Goal: Find specific page/section: Find specific page/section

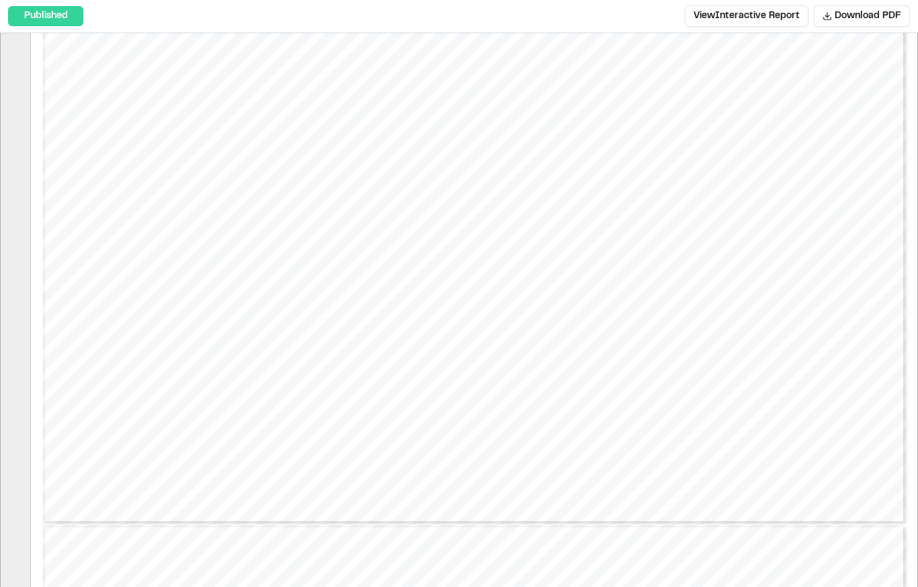
type input "*"
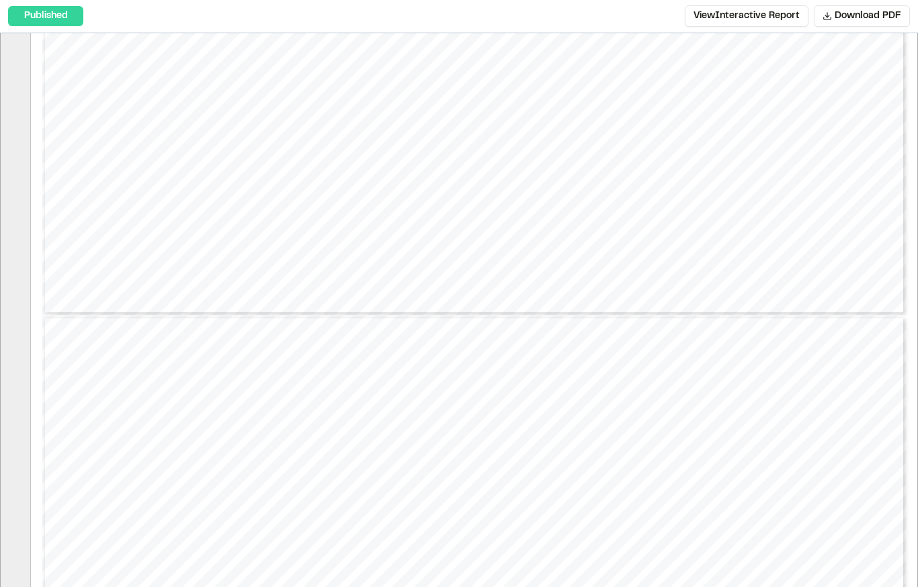
scroll to position [3126, 0]
type input "*"
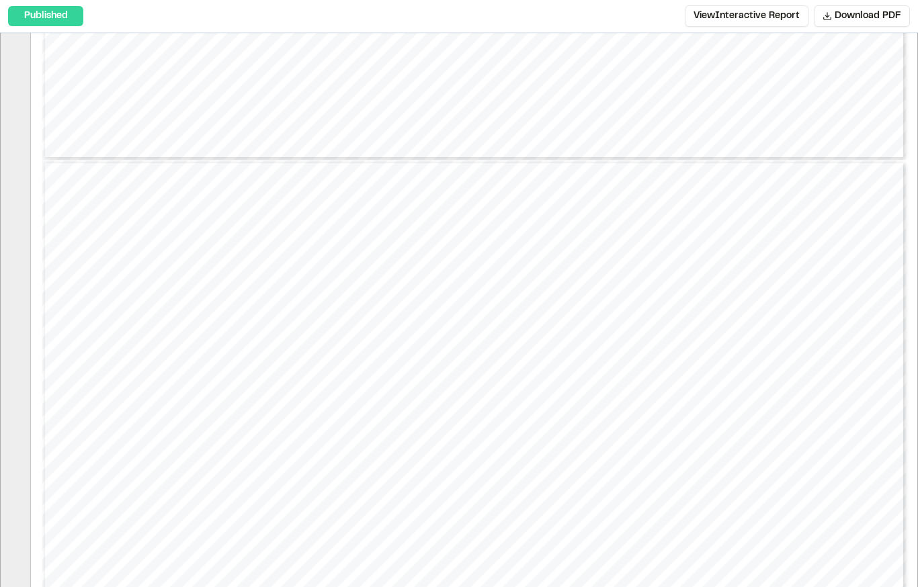
scroll to position [3316, 0]
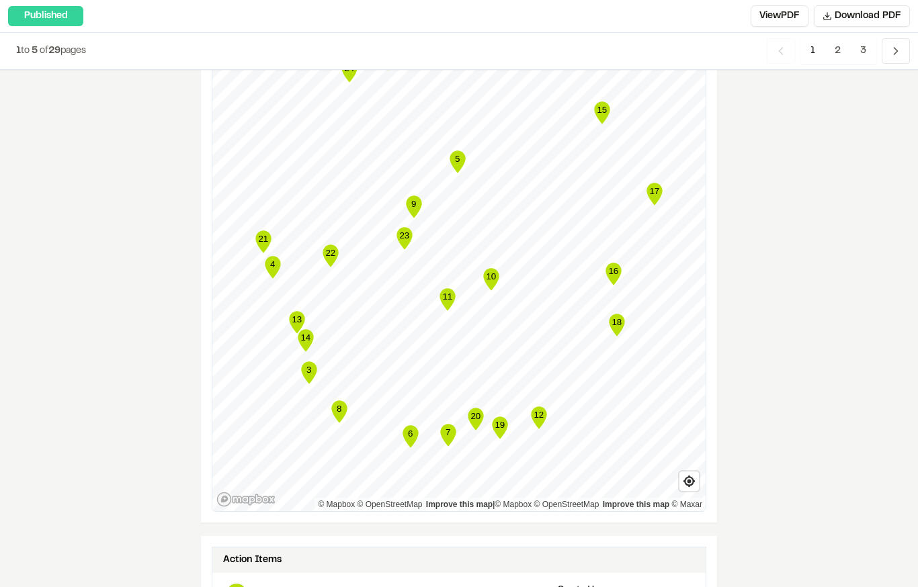
scroll to position [1687, 0]
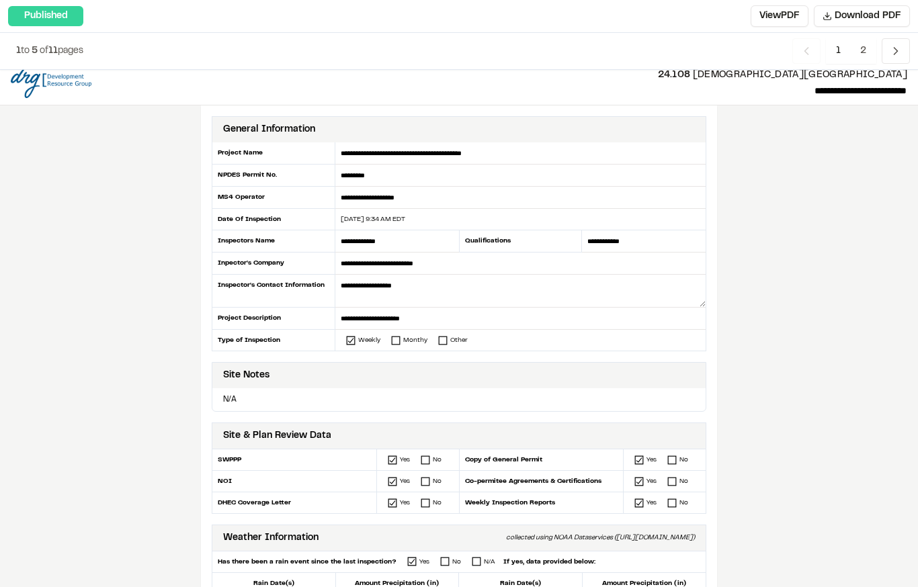
scroll to position [3, 0]
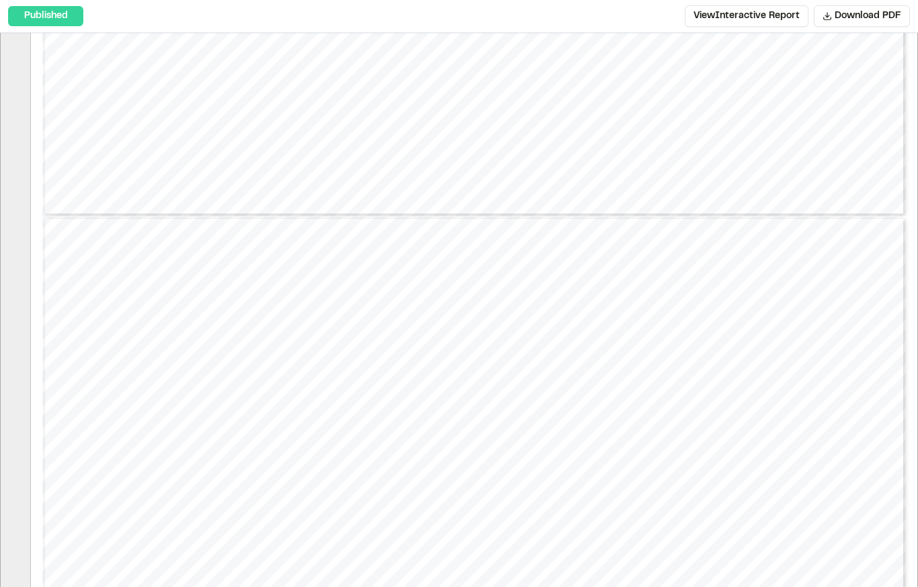
type input "*"
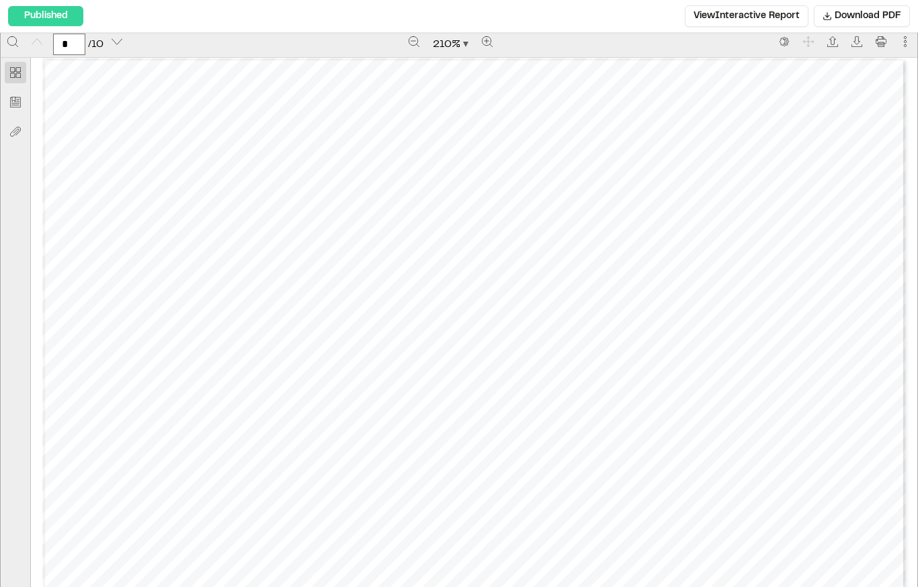
scroll to position [1, 0]
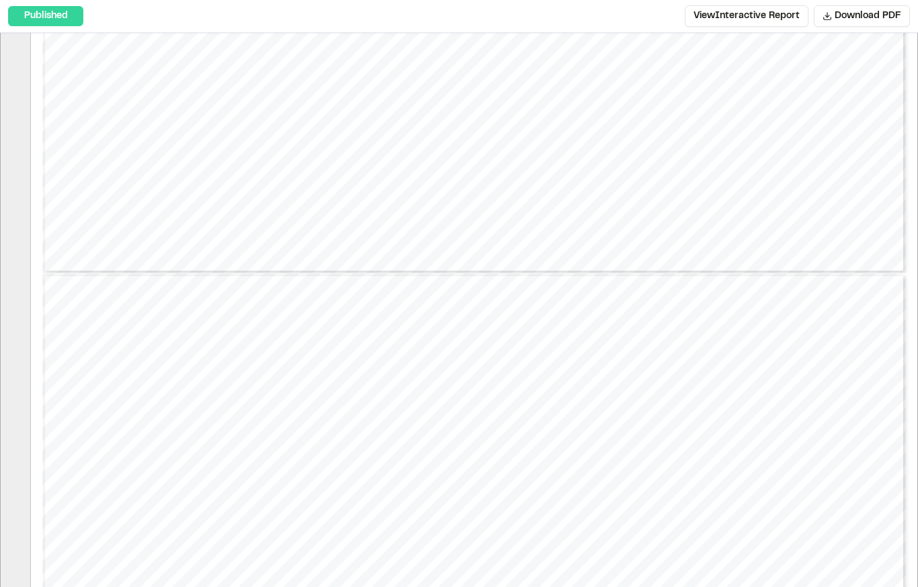
type input "*"
click at [526, 319] on link "Page 5" at bounding box center [474, 287] width 307 height 331
type input "*"
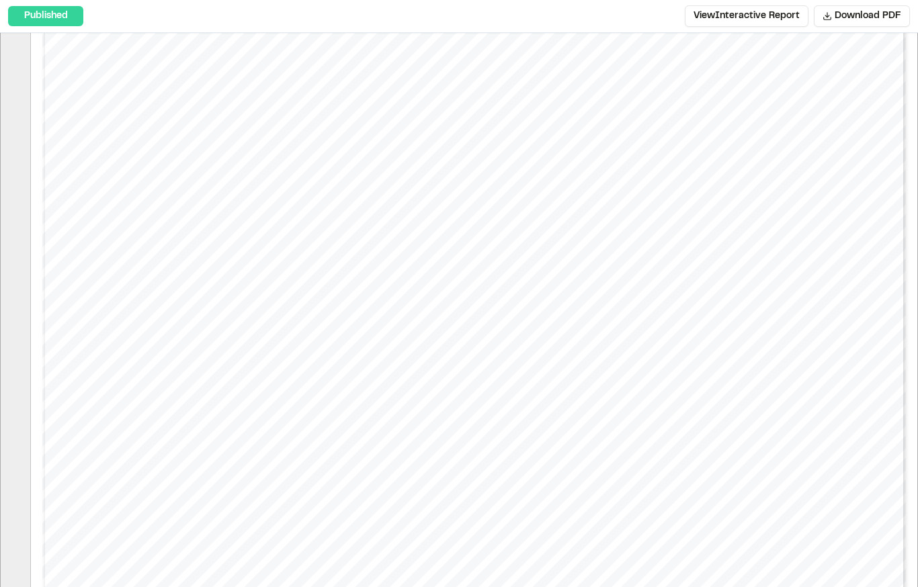
scroll to position [7259, 0]
type input "*"
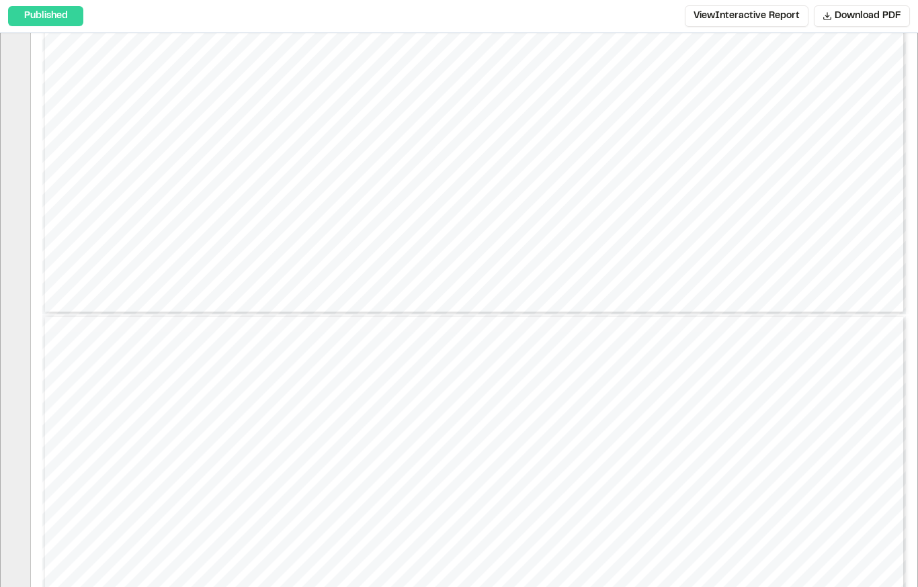
type input "*"
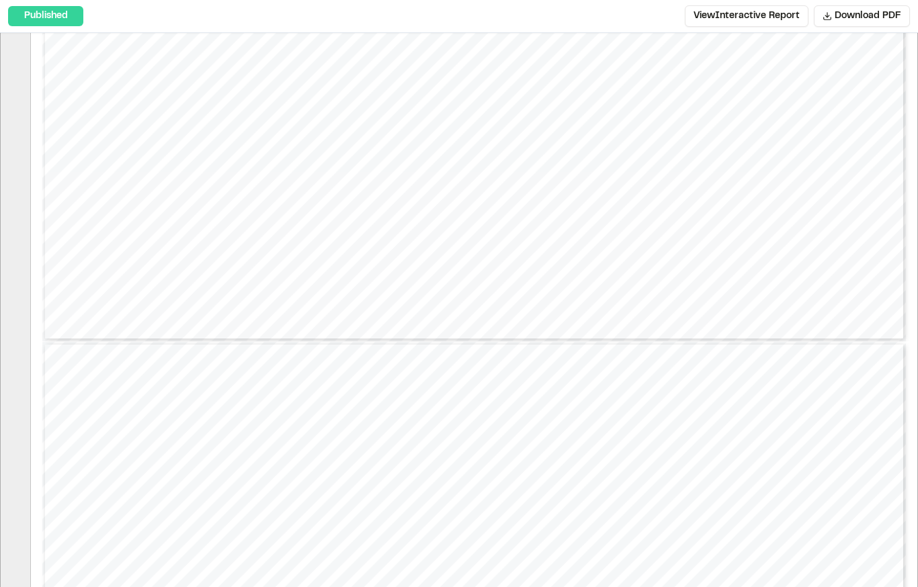
type input "*"
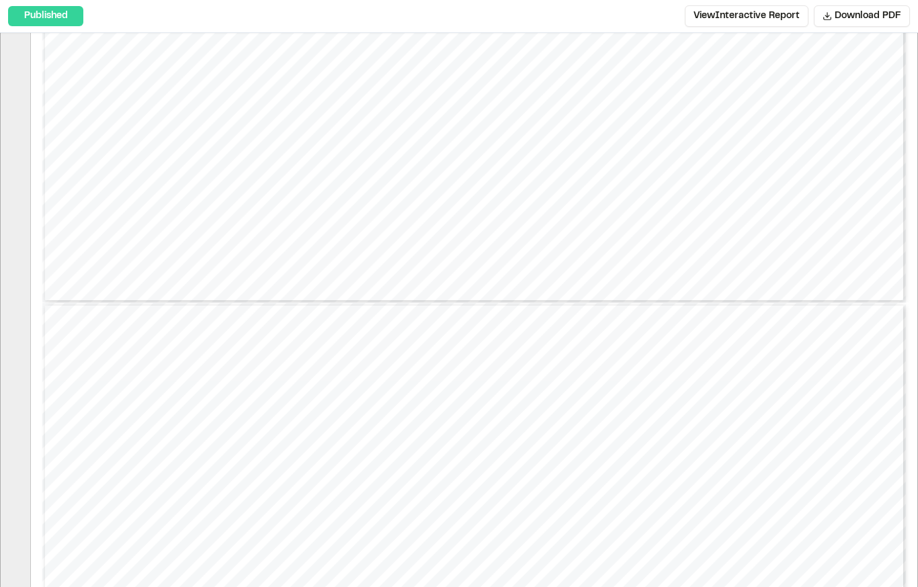
type input "*"
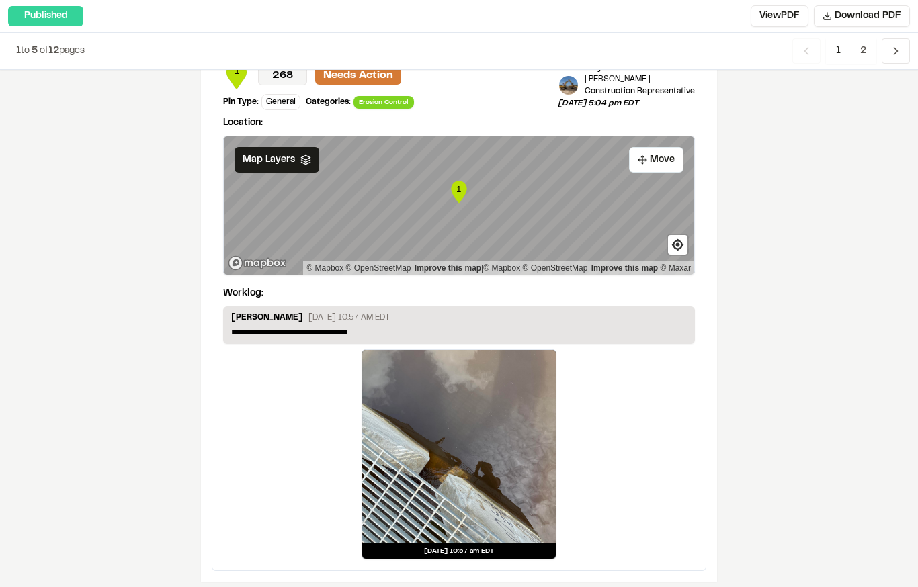
scroll to position [1727, 0]
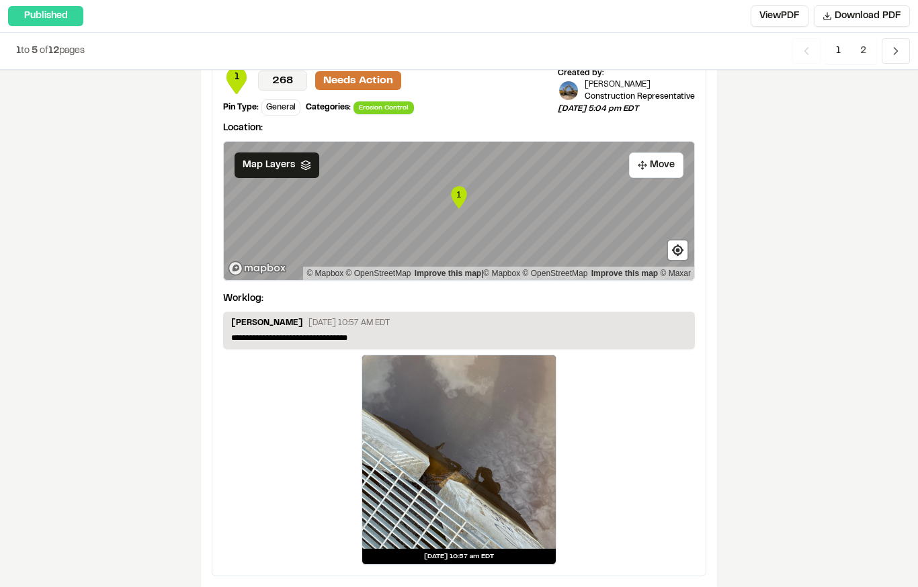
click at [859, 45] on span "2" at bounding box center [863, 51] width 26 height 26
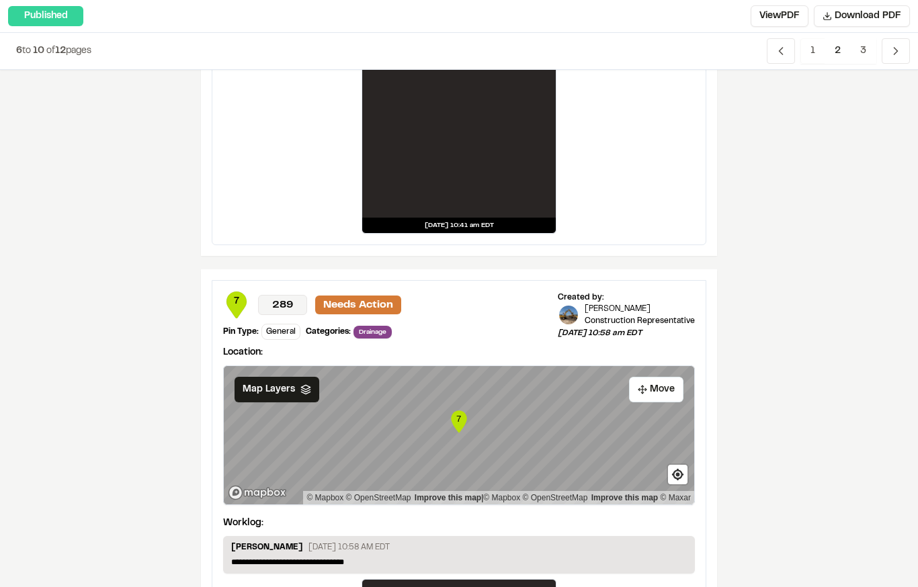
scroll to position [2338, 0]
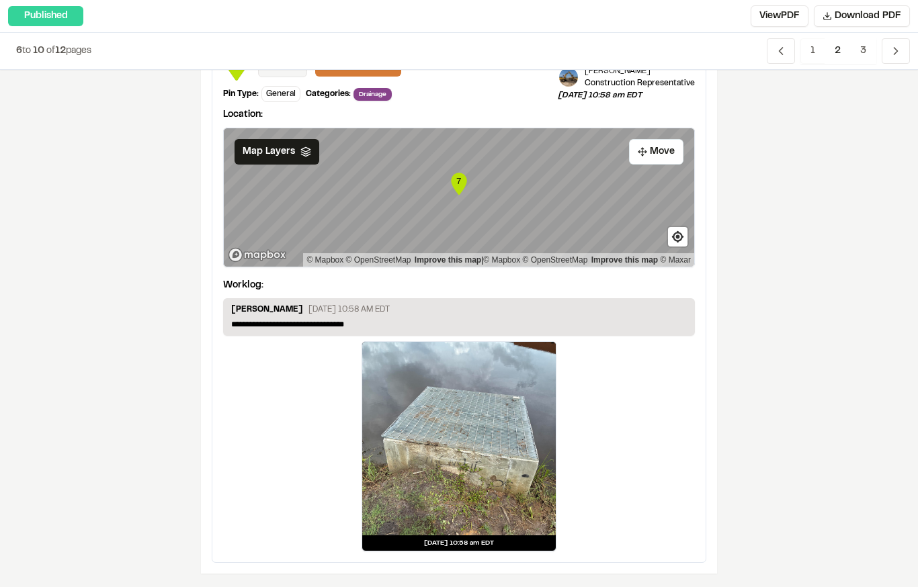
click at [869, 54] on span "3" at bounding box center [863, 51] width 26 height 26
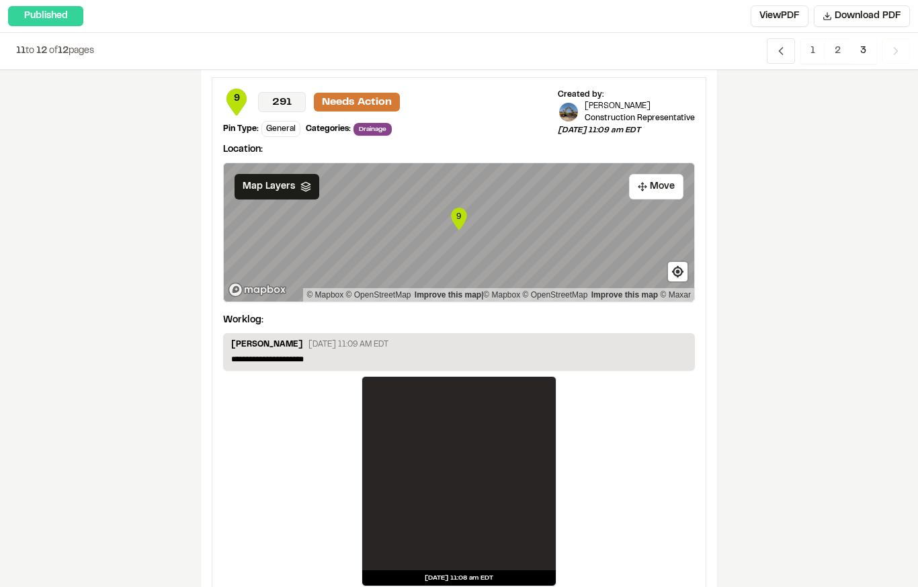
scroll to position [671, 0]
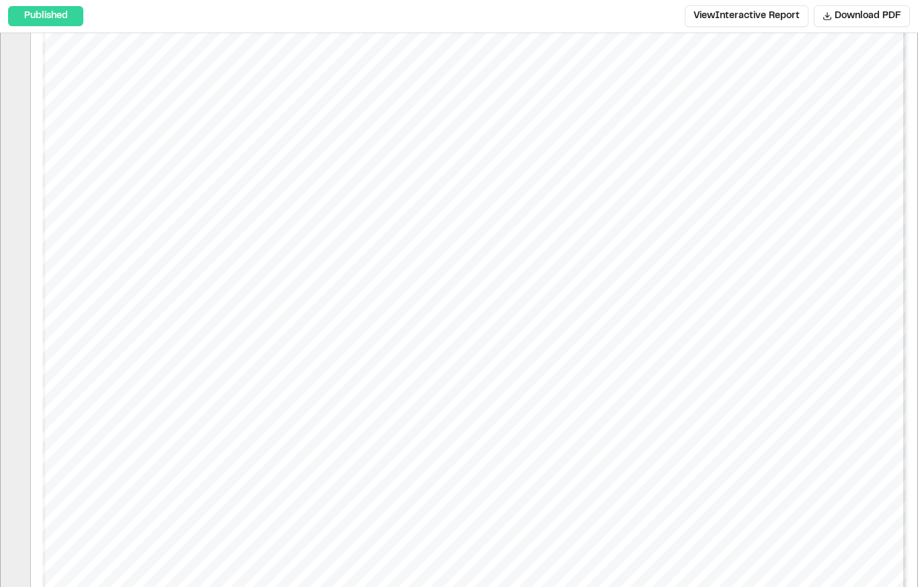
scroll to position [4876, 0]
click at [757, 296] on div "Prepared by [PERSON_NAME] - 5 - Created with SiteMarker" at bounding box center [473, 213] width 863 height 1117
type input "*"
